Goal: Task Accomplishment & Management: Manage account settings

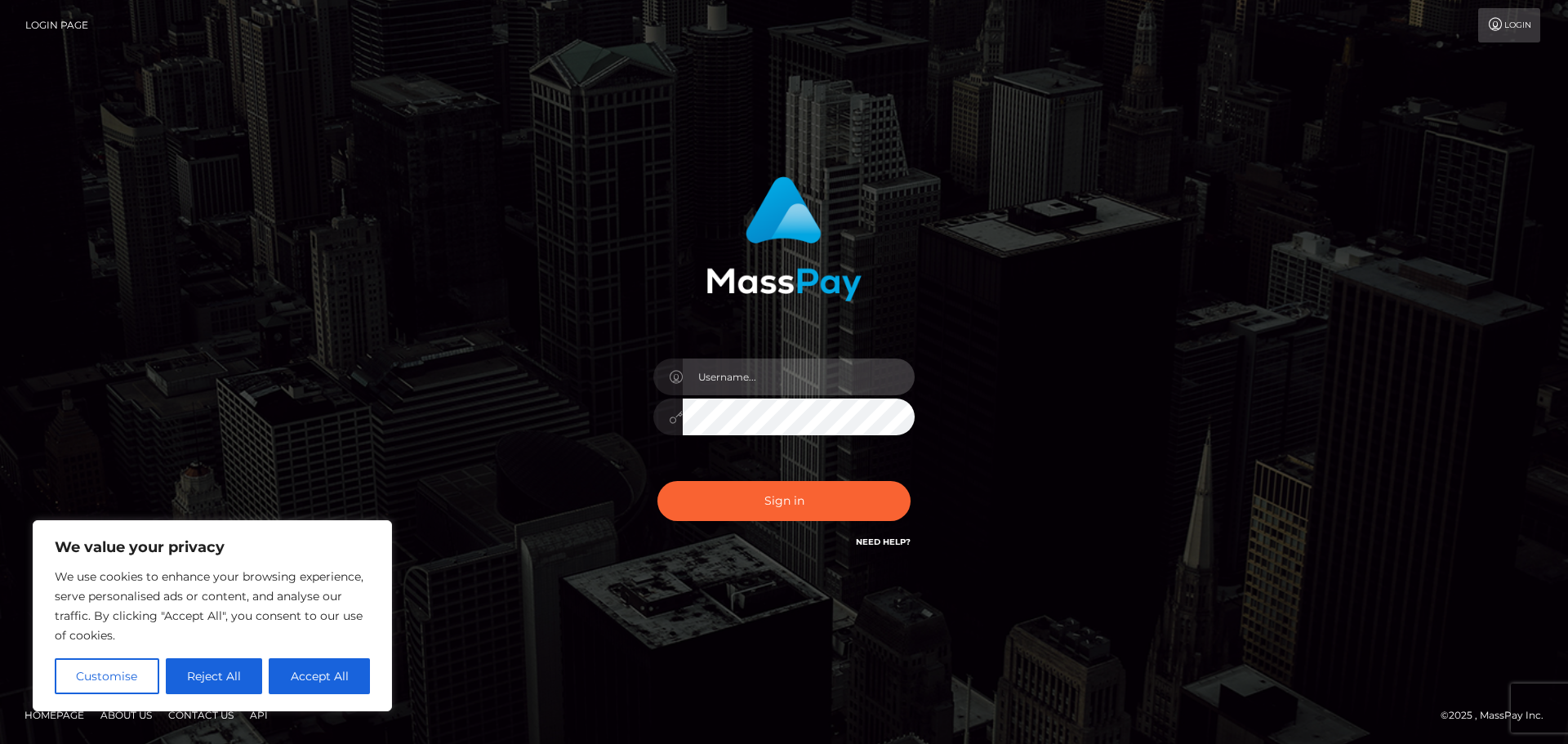
type input "[EMAIL_ADDRESS][DOMAIN_NAME]"
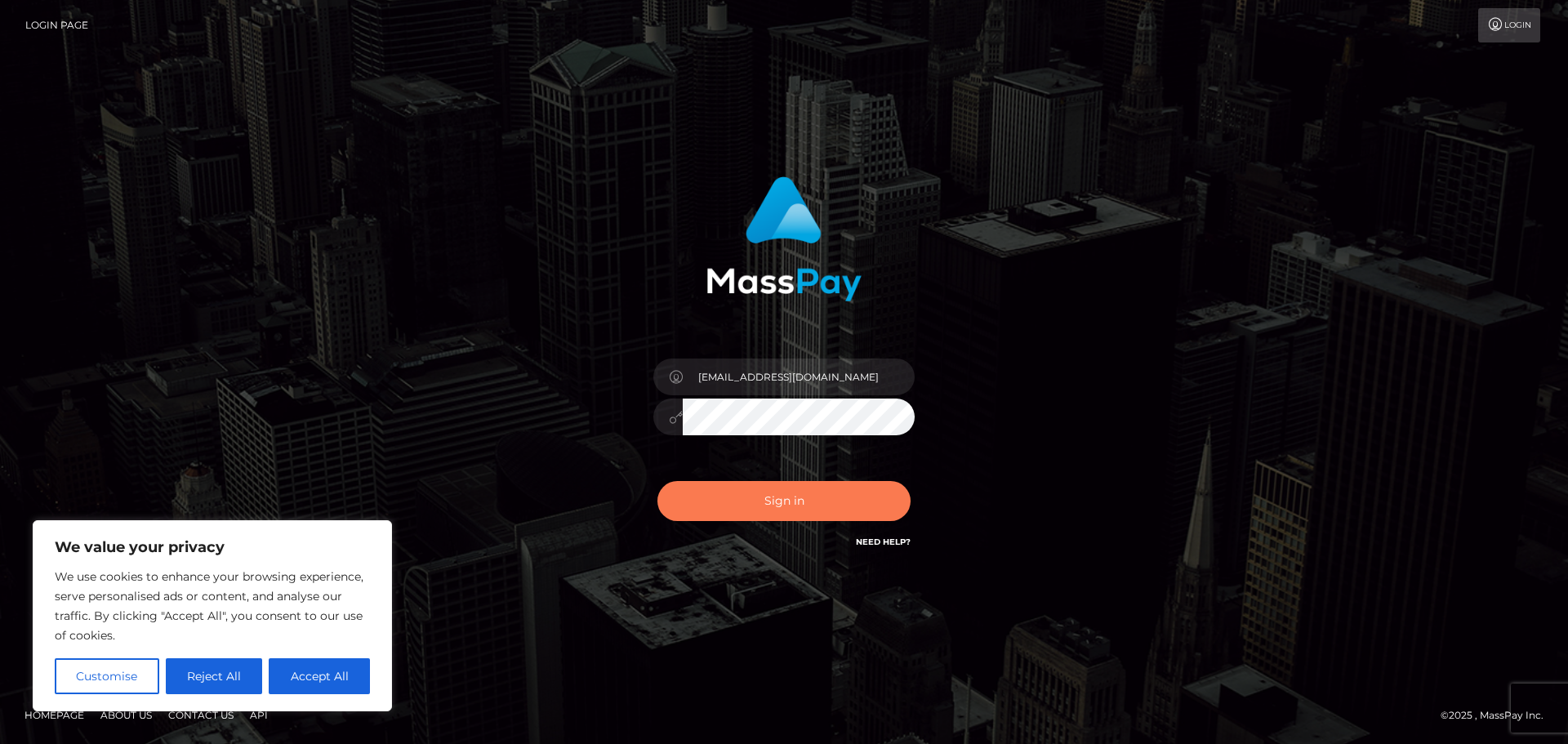
click at [786, 504] on button "Sign in" at bounding box center [783, 501] width 253 height 40
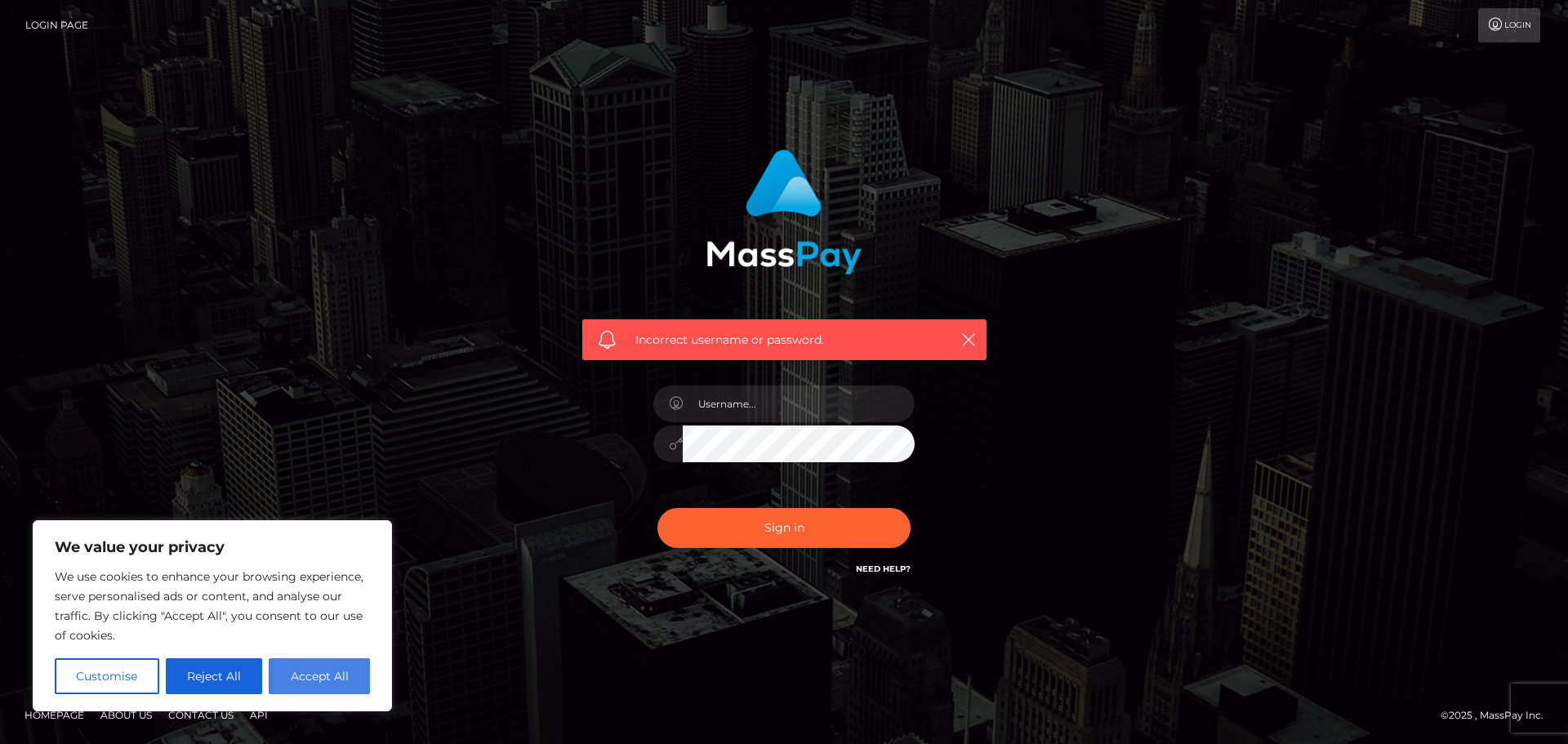
click at [315, 669] on button "Accept All" at bounding box center [319, 676] width 101 height 36
checkbox input "true"
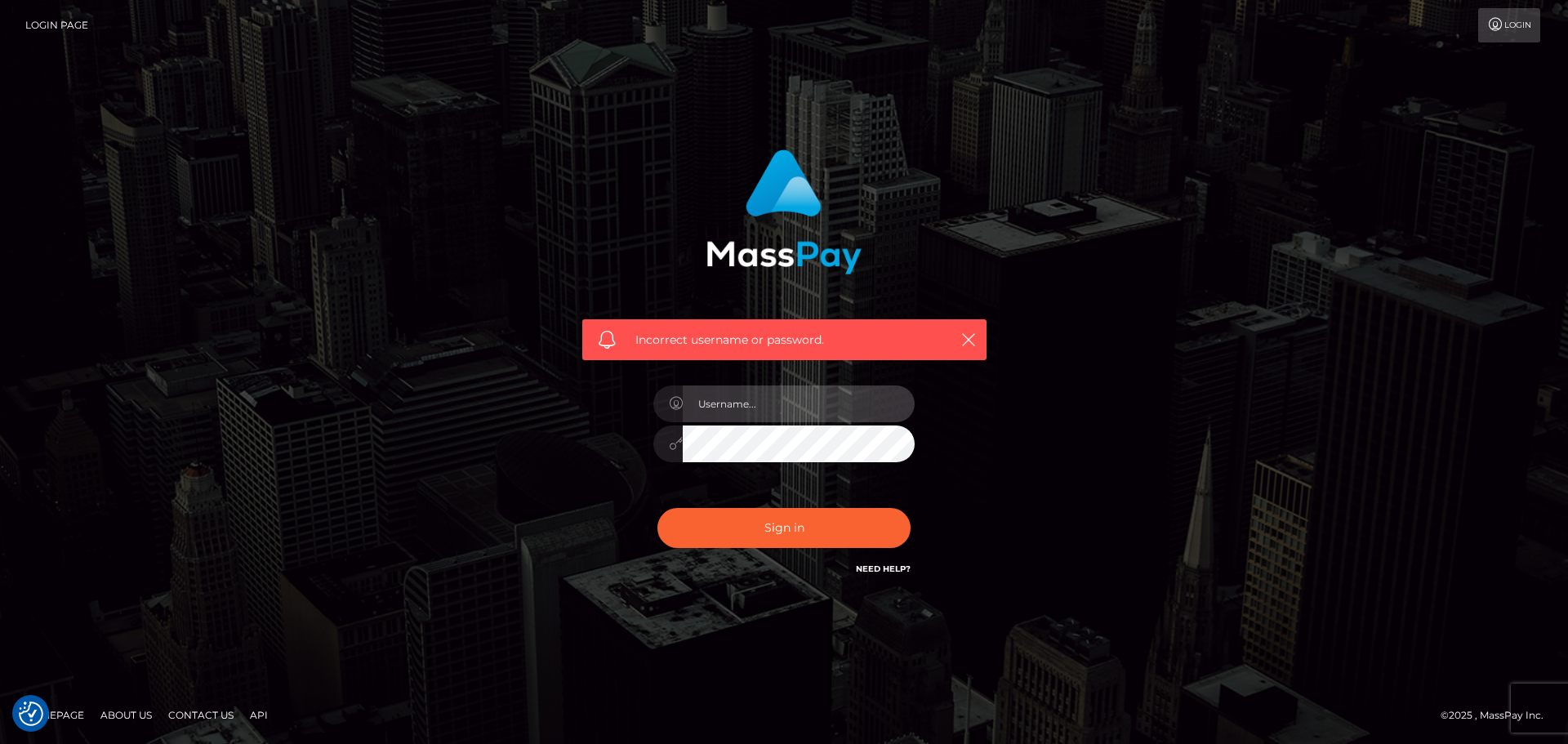
click at [772, 413] on input "text" at bounding box center [798, 404] width 232 height 36
type input "[EMAIL_ADDRESS][DOMAIN_NAME]"
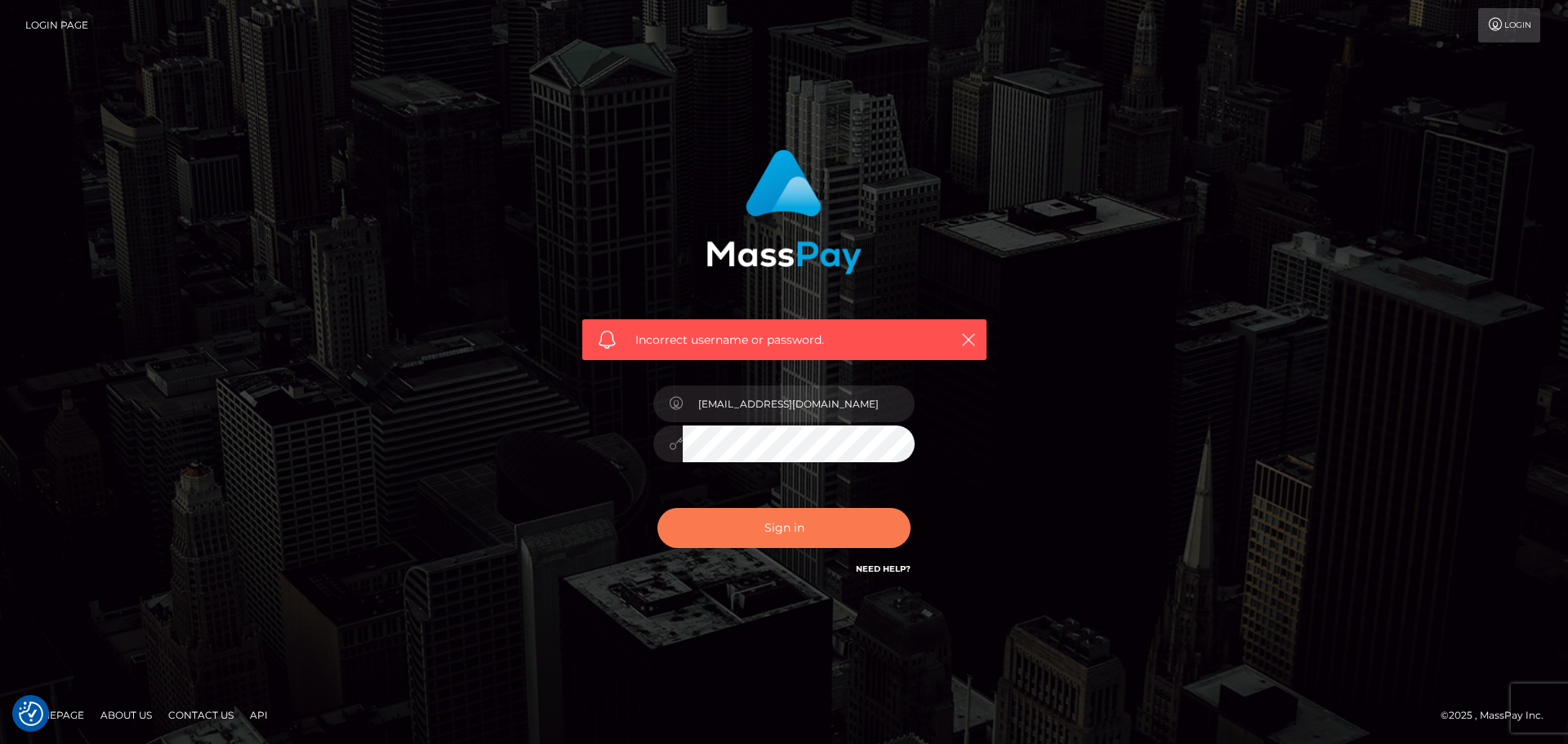
click at [806, 531] on button "Sign in" at bounding box center [783, 528] width 253 height 40
